Goal: Check status: Check status

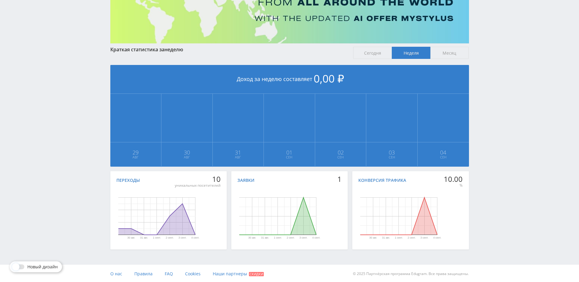
scroll to position [78, 0]
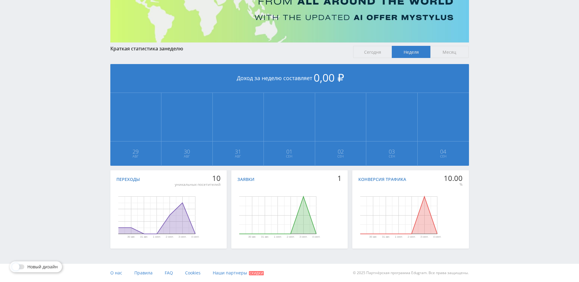
click at [305, 212] on icon "Диаграмма." at bounding box center [277, 215] width 77 height 37
click at [183, 215] on icon "Диаграмма." at bounding box center [156, 218] width 77 height 31
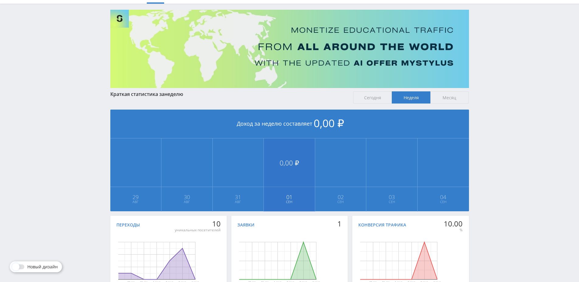
scroll to position [0, 0]
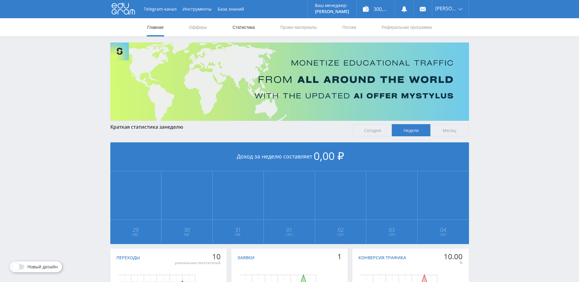
click at [245, 26] on link "Статистика" at bounding box center [244, 27] width 24 height 18
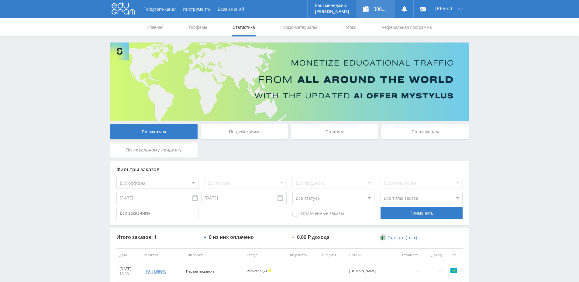
click at [381, 7] on div "300,20 ₽" at bounding box center [376, 9] width 38 height 18
